Goal: Check status: Check status

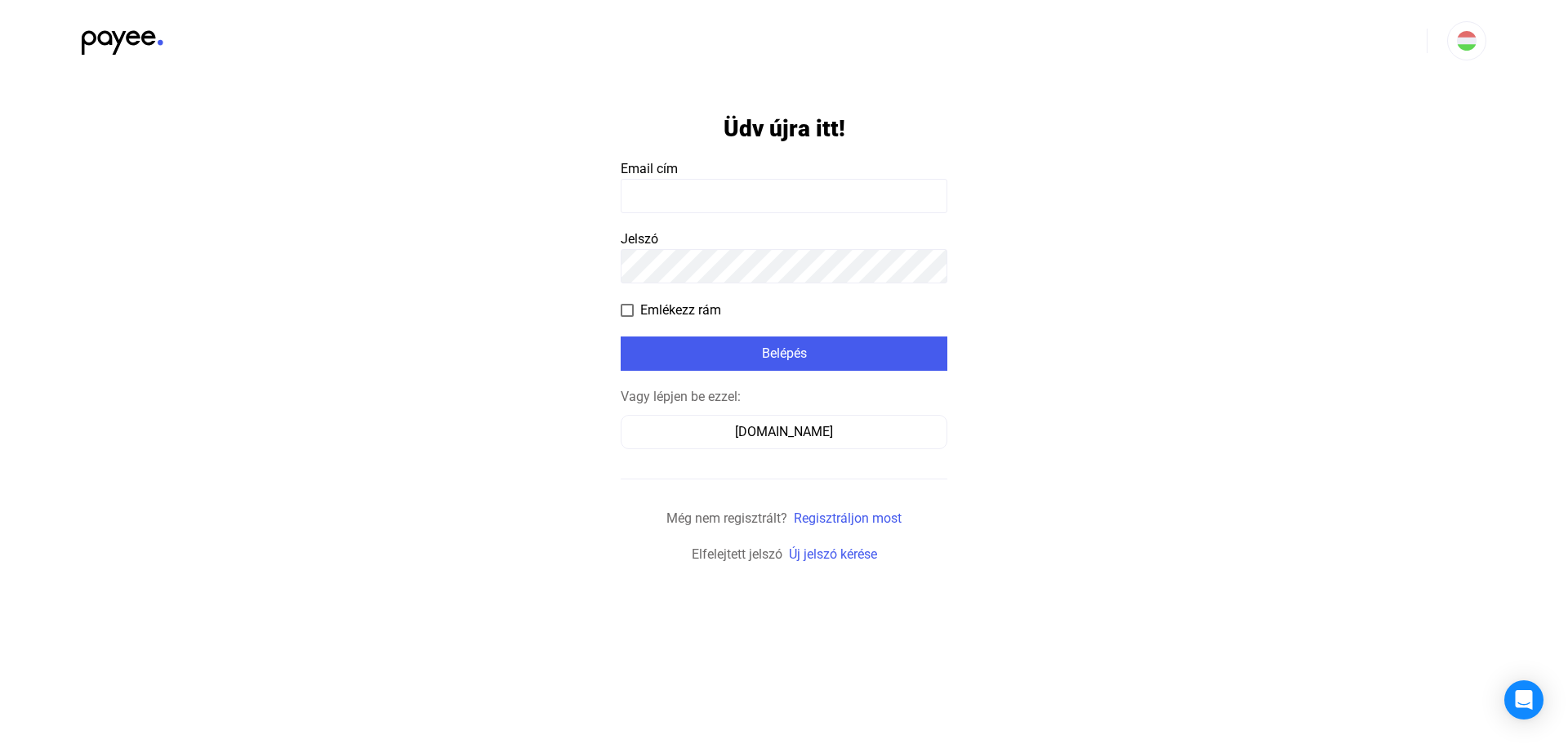
click at [735, 199] on input at bounding box center [784, 196] width 327 height 35
type input "**********"
click input "submit" at bounding box center [0, 0] width 0 height 0
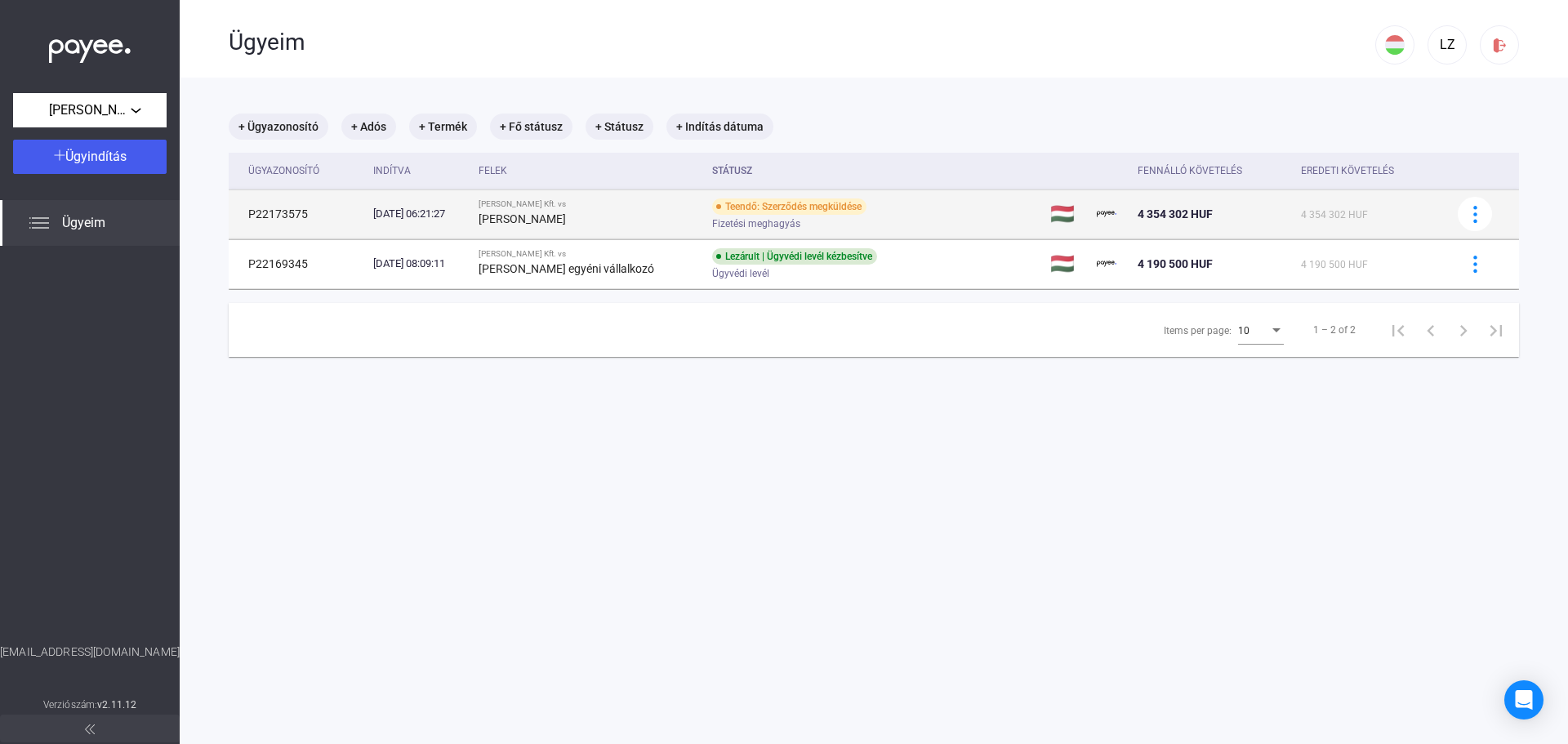
click at [819, 203] on div "Teendő: Szerződés megküldése" at bounding box center [789, 206] width 154 height 16
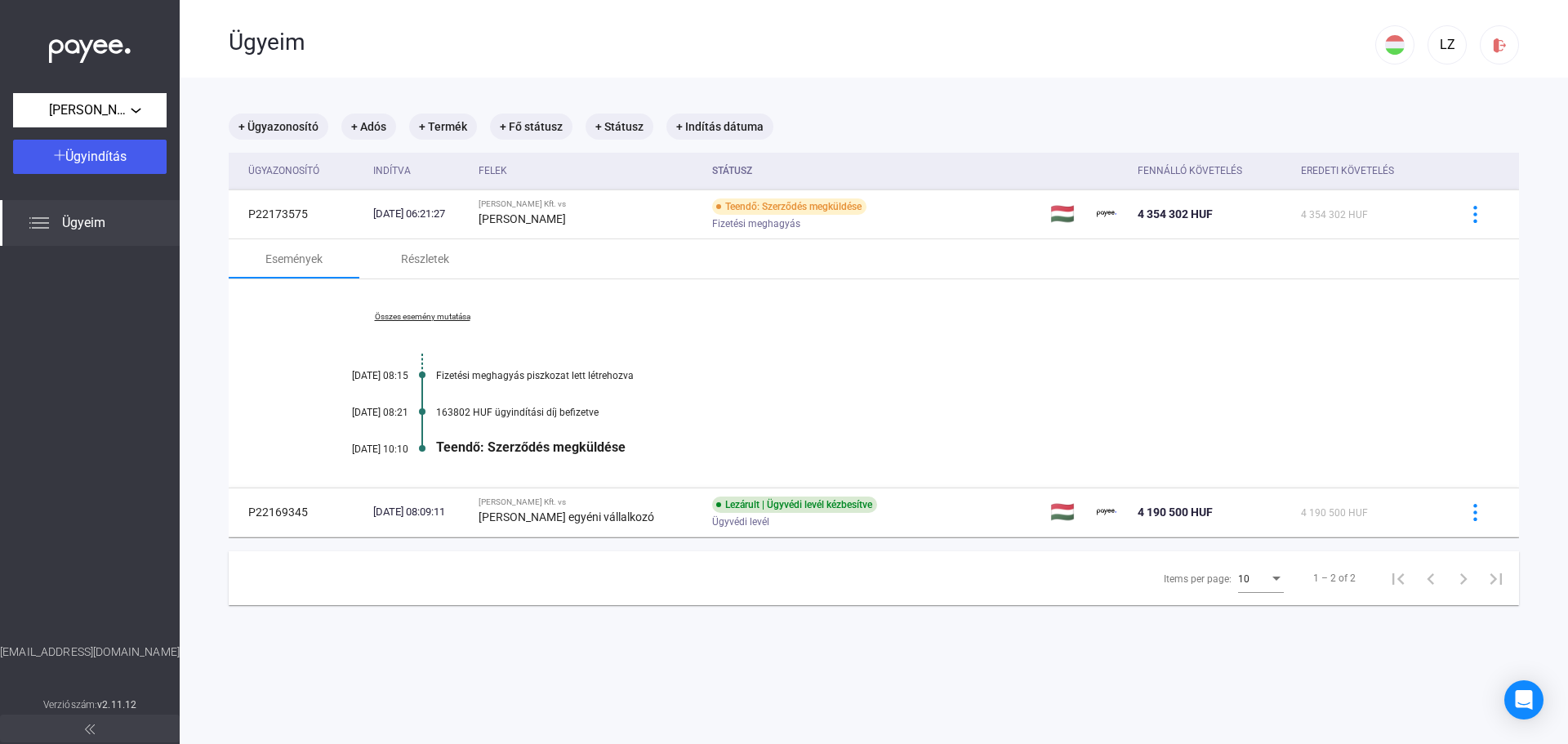
click at [557, 448] on div "Teendő: Szerződés megküldése" at bounding box center [937, 446] width 1002 height 15
click at [678, 399] on div "Összes esemény mutatása [DATE] 08:15 Fizetési meghagyás piszkozat lett létrehoz…" at bounding box center [873, 384] width 1290 height 208
click at [595, 441] on div "Teendő: Szerződés megküldése" at bounding box center [937, 446] width 1002 height 15
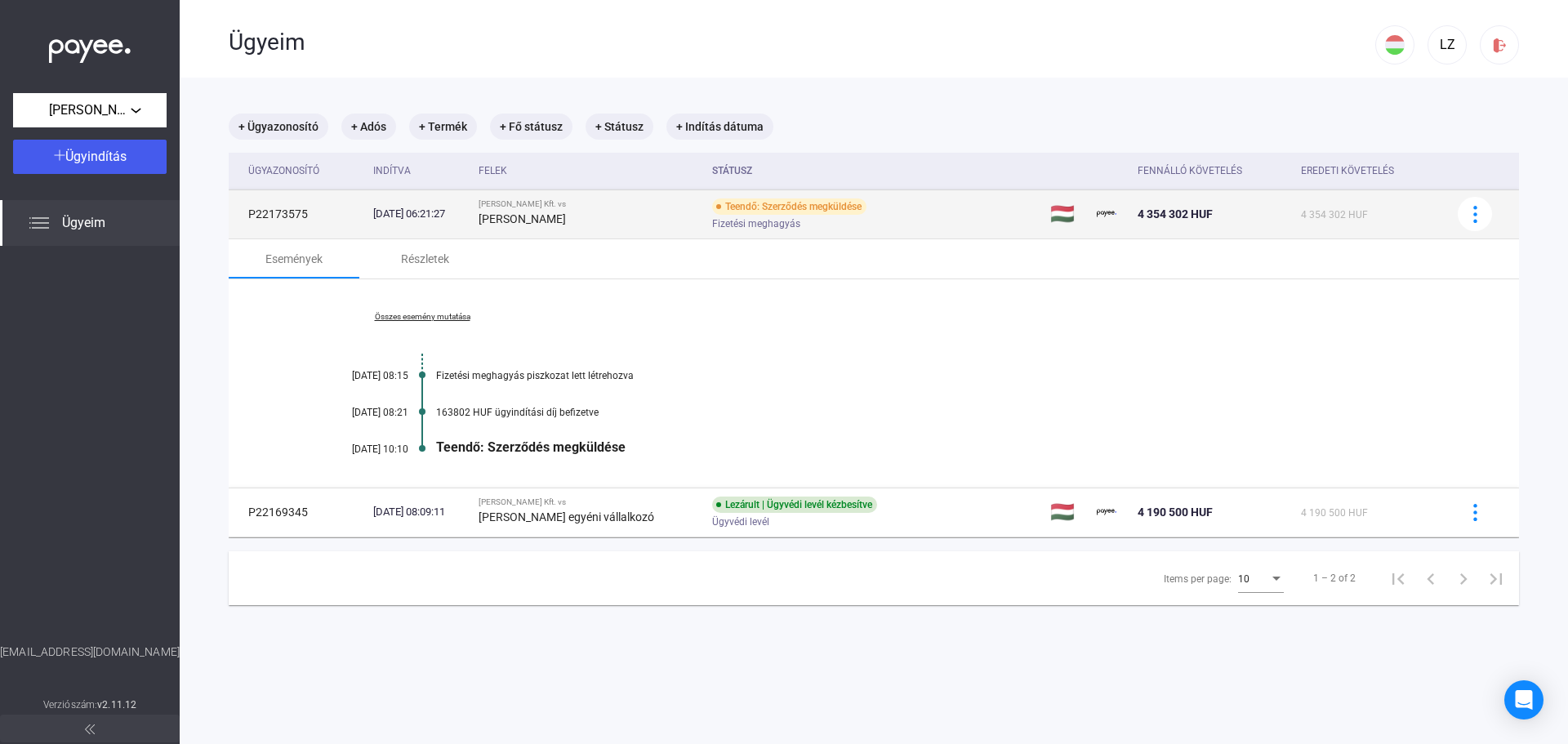
click at [770, 198] on div "Teendő: Szerződés megküldése" at bounding box center [789, 206] width 154 height 16
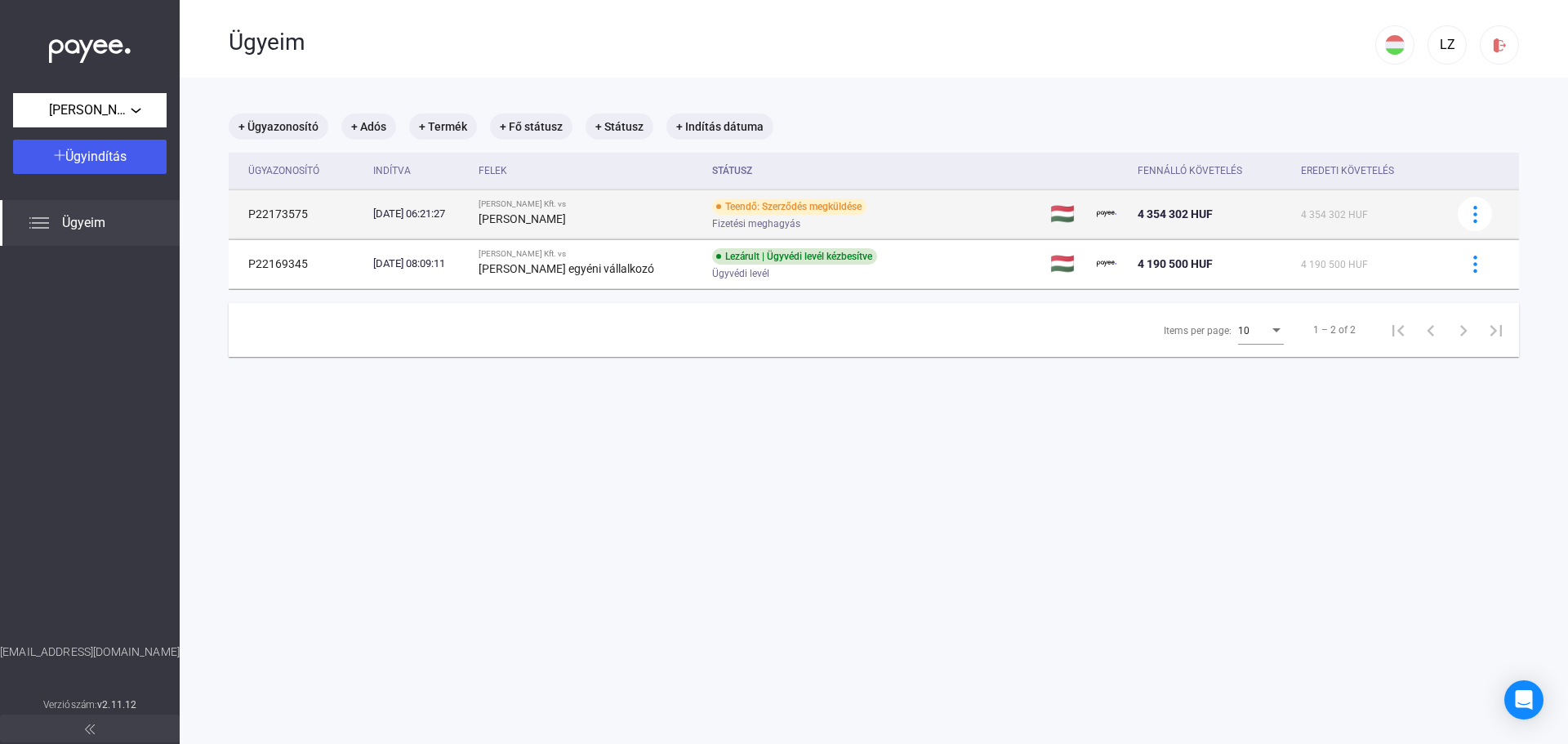
click at [716, 204] on div "Teendő: Szerződés megküldése" at bounding box center [789, 206] width 154 height 16
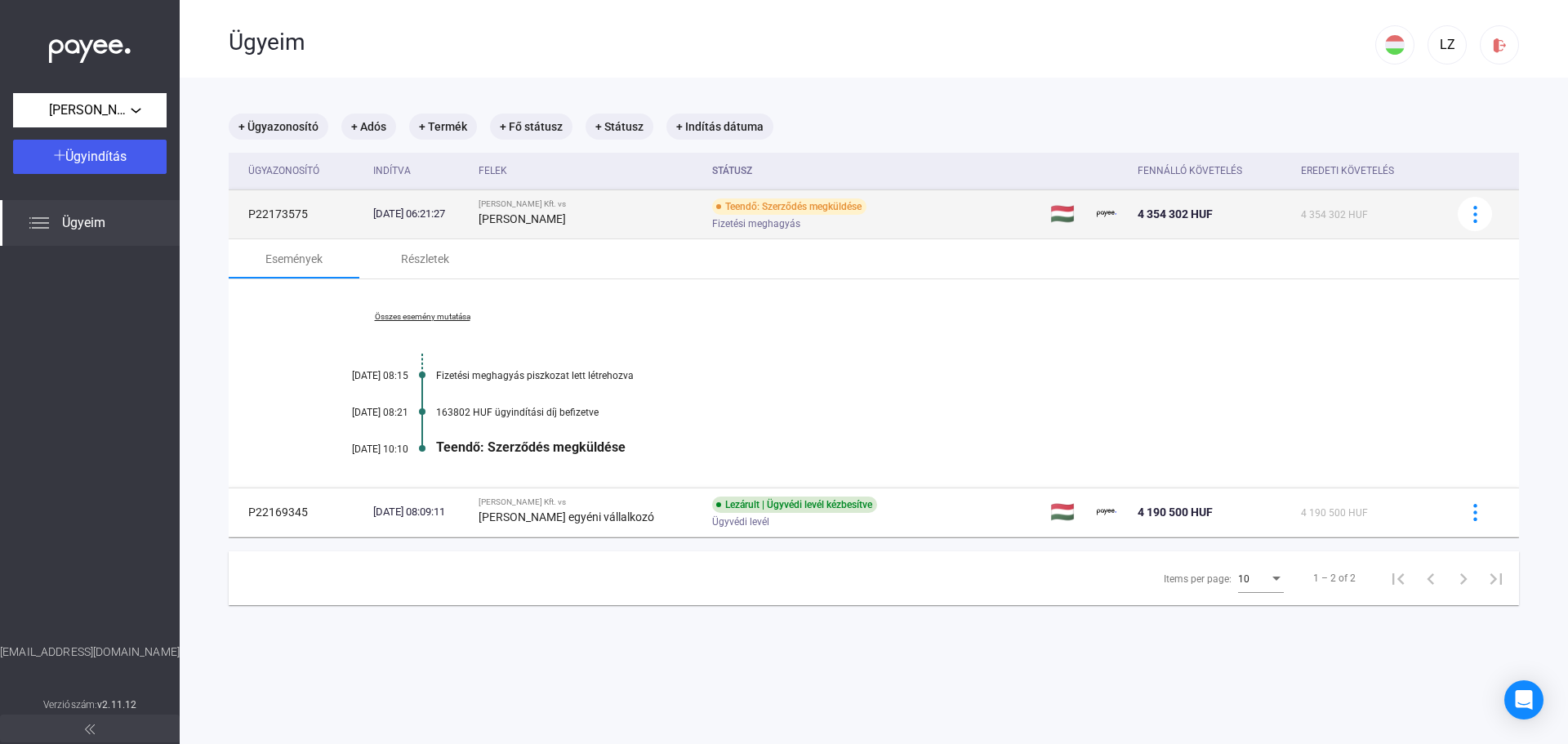
click at [716, 204] on div "Teendő: Szerződés megküldése" at bounding box center [789, 206] width 154 height 16
